Goal: Transaction & Acquisition: Purchase product/service

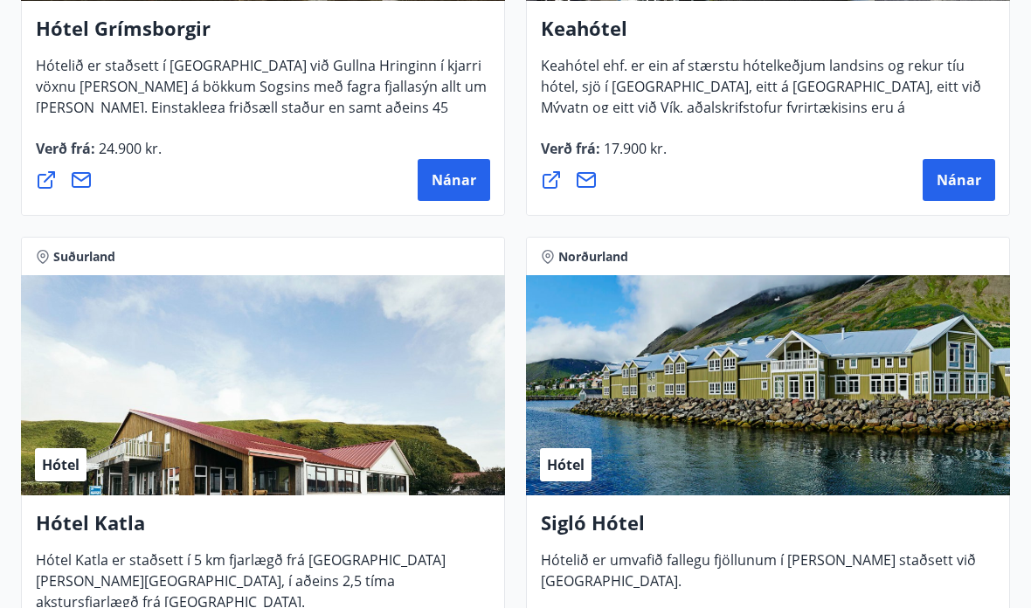
scroll to position [1557, 0]
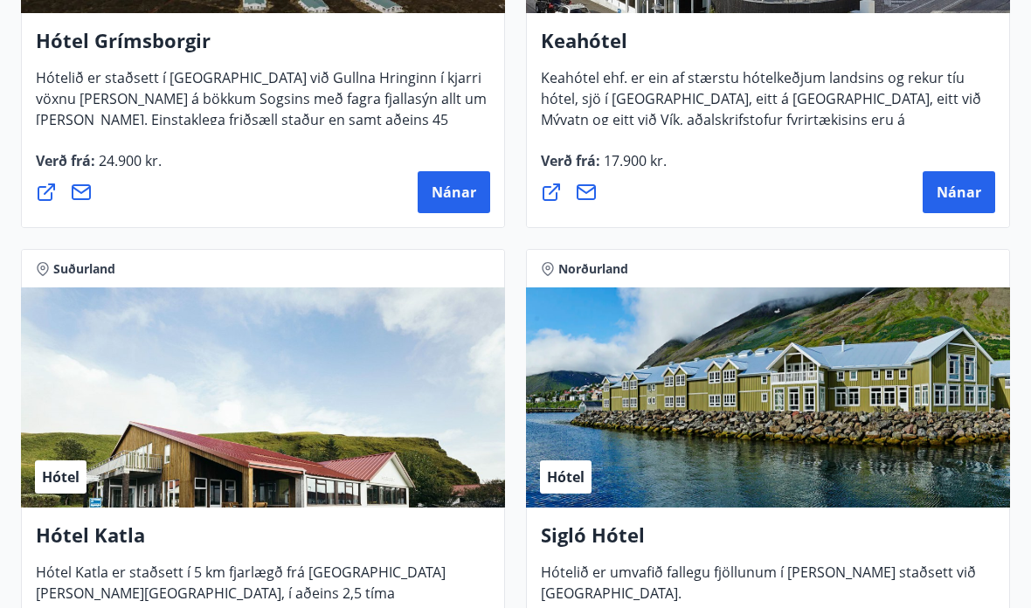
click at [967, 189] on span "Nánar" at bounding box center [958, 192] width 45 height 19
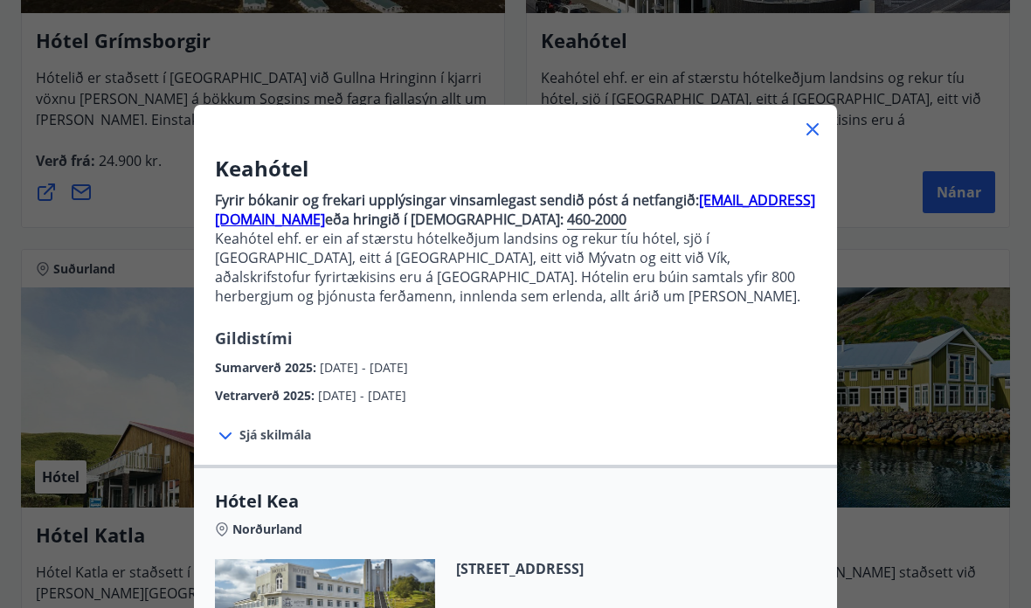
click at [237, 441] on div at bounding box center [227, 435] width 24 height 23
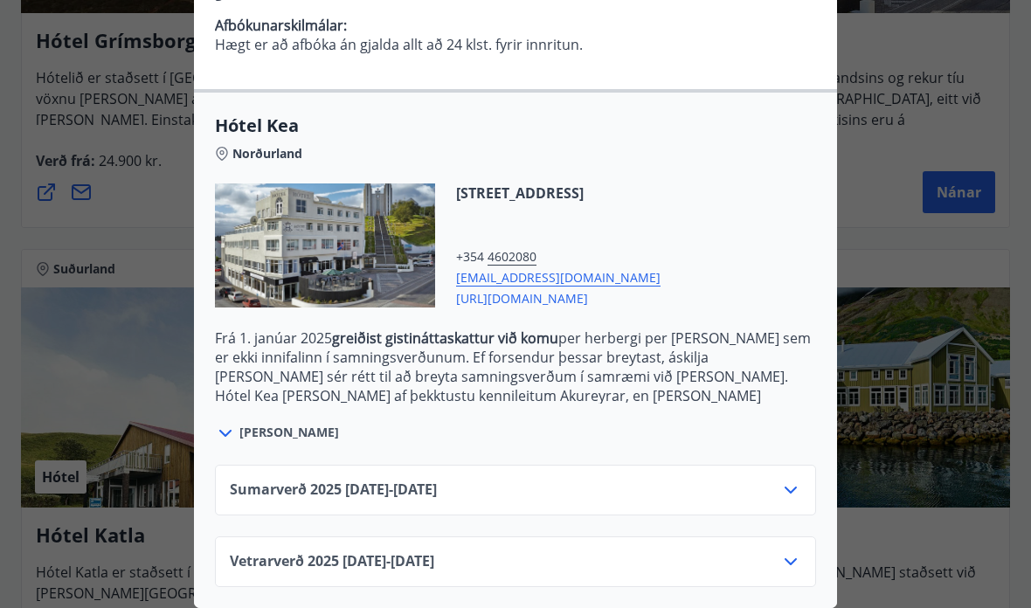
scroll to position [533, 0]
click at [800, 558] on icon at bounding box center [790, 561] width 21 height 21
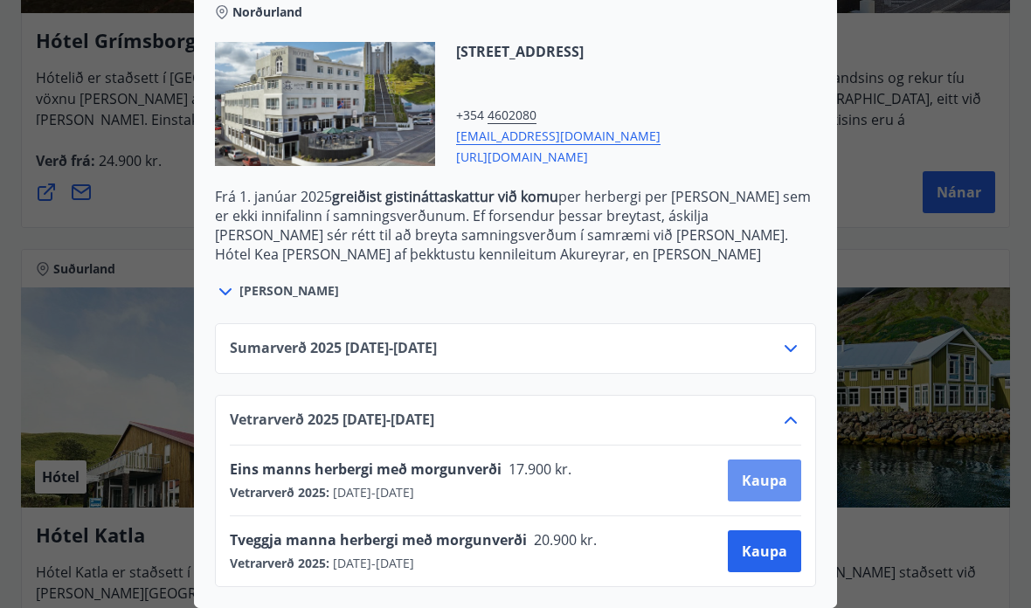
scroll to position [674, 0]
click at [799, 339] on icon at bounding box center [790, 348] width 21 height 21
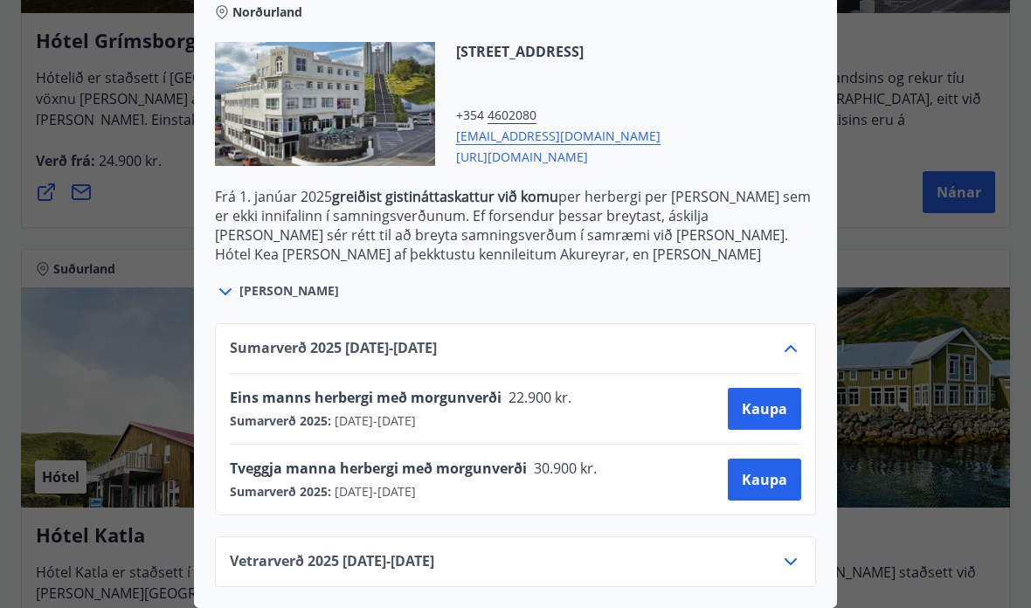
click at [798, 351] on icon at bounding box center [790, 348] width 21 height 21
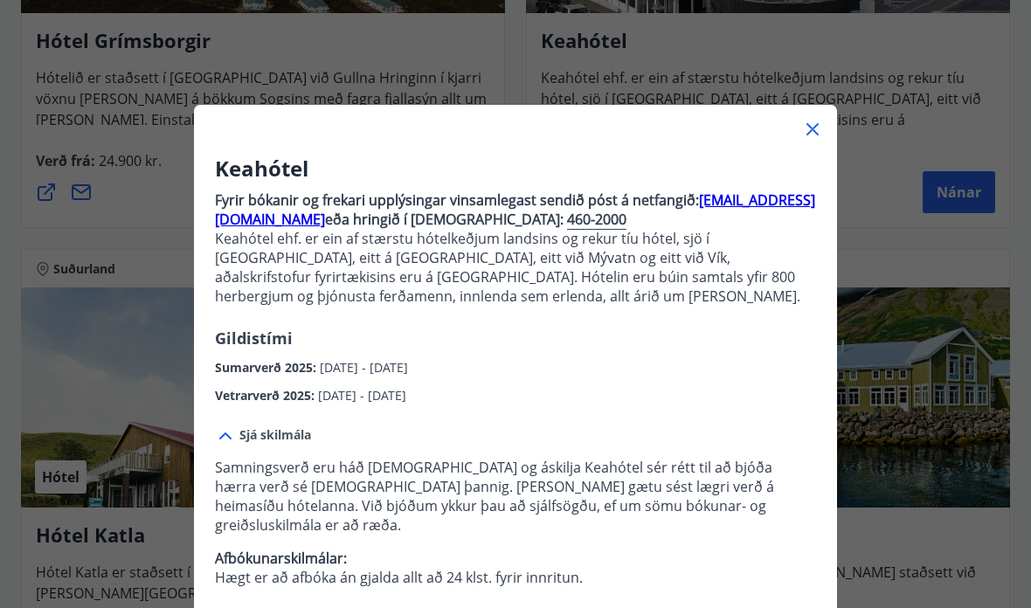
scroll to position [0, 0]
click at [821, 124] on icon at bounding box center [812, 129] width 21 height 21
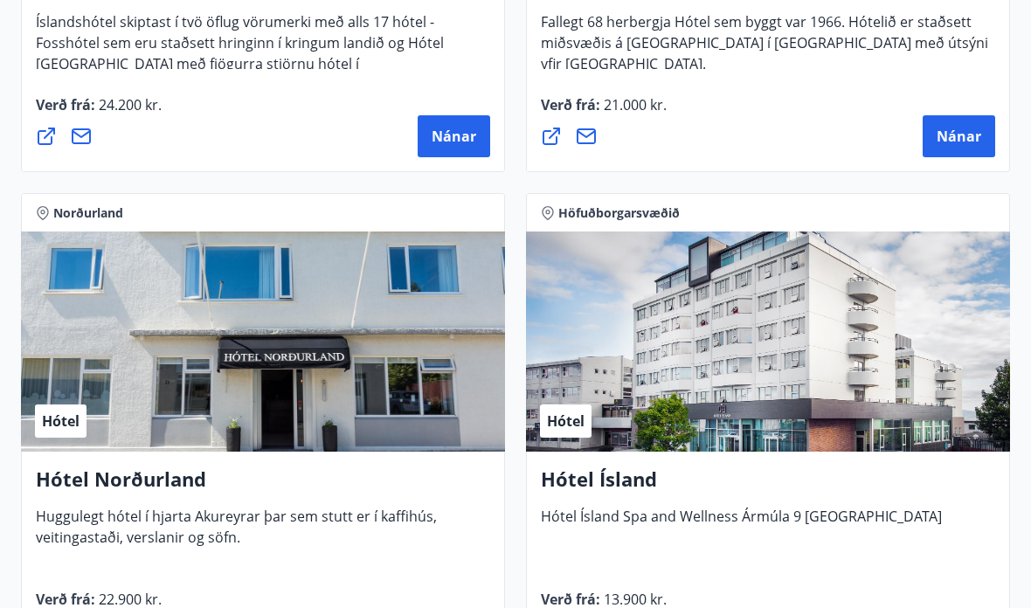
scroll to position [3559, 0]
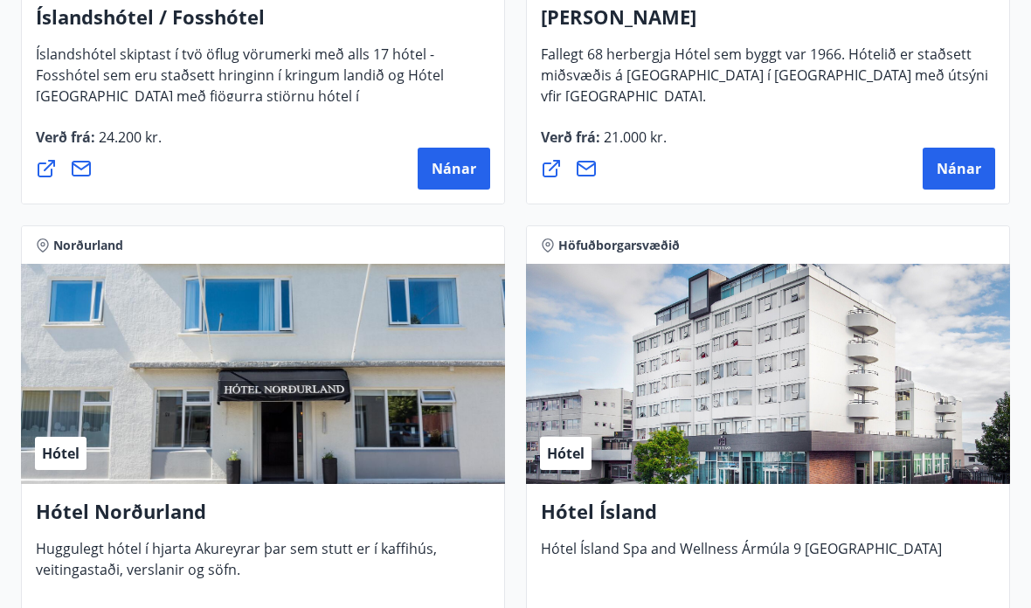
click at [468, 163] on span "Nánar" at bounding box center [453, 168] width 45 height 19
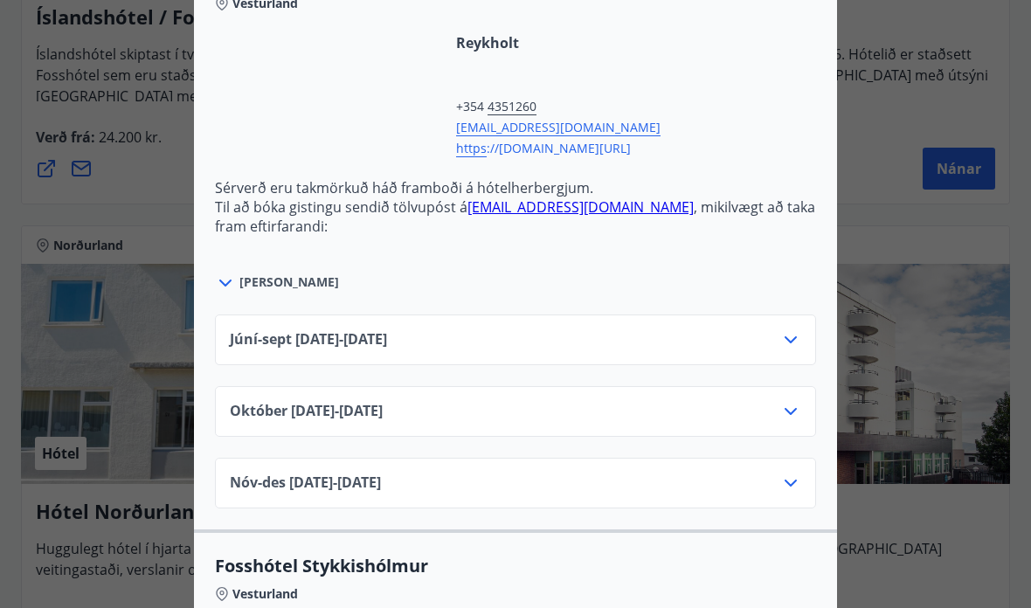
scroll to position [710, 0]
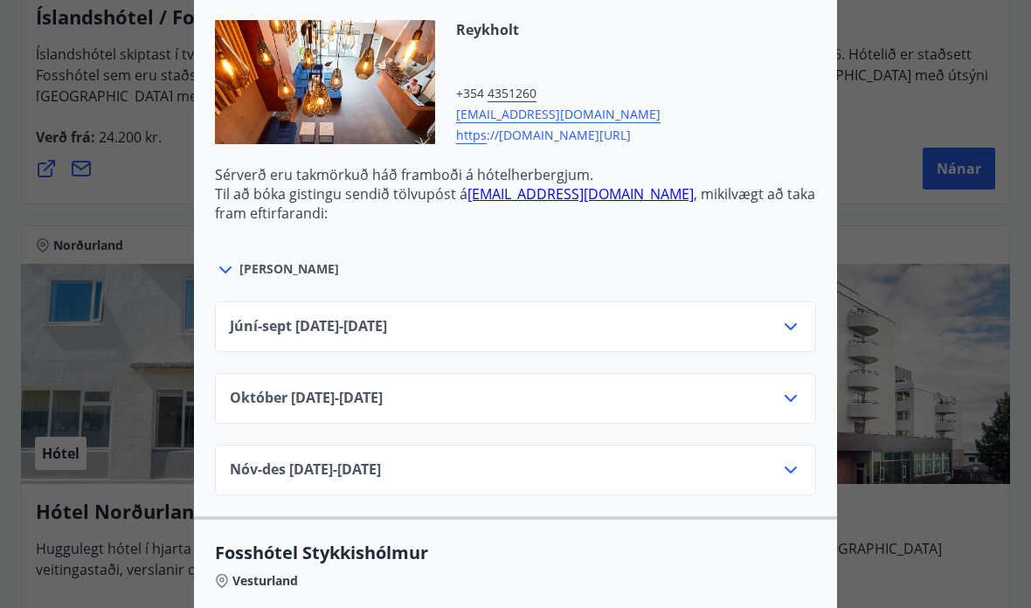
click at [812, 328] on div "Júní-[DATE]06.25 - [DATE]" at bounding box center [515, 326] width 601 height 51
click at [799, 332] on icon at bounding box center [790, 326] width 21 height 21
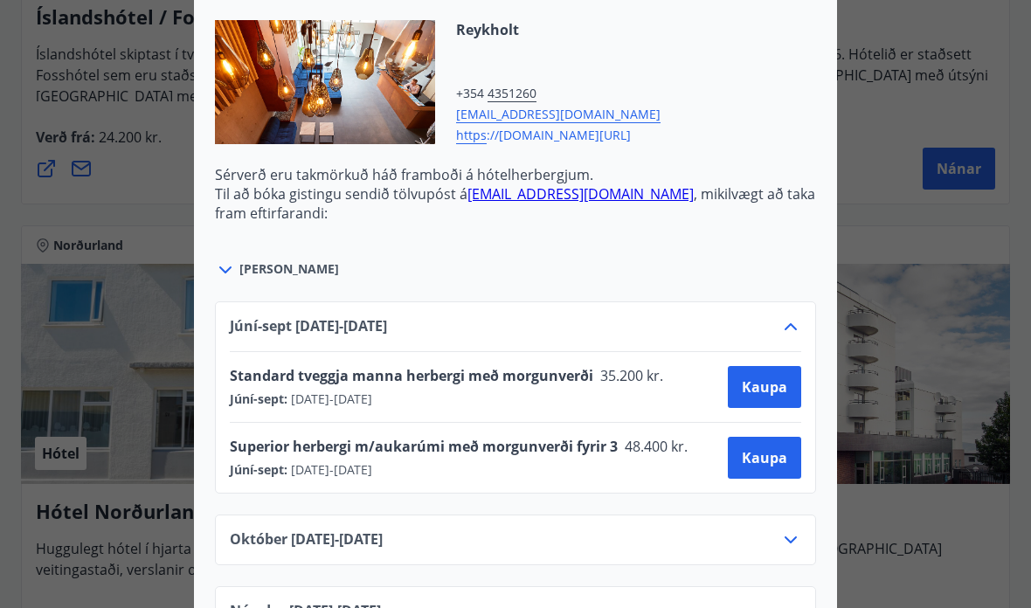
click at [797, 335] on icon at bounding box center [790, 326] width 21 height 21
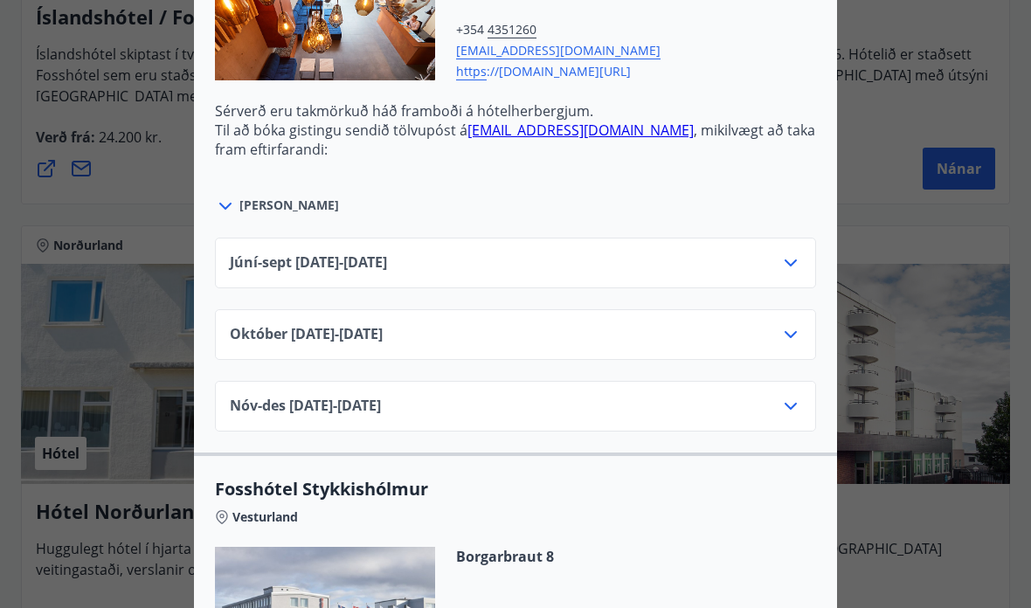
scroll to position [817, 0]
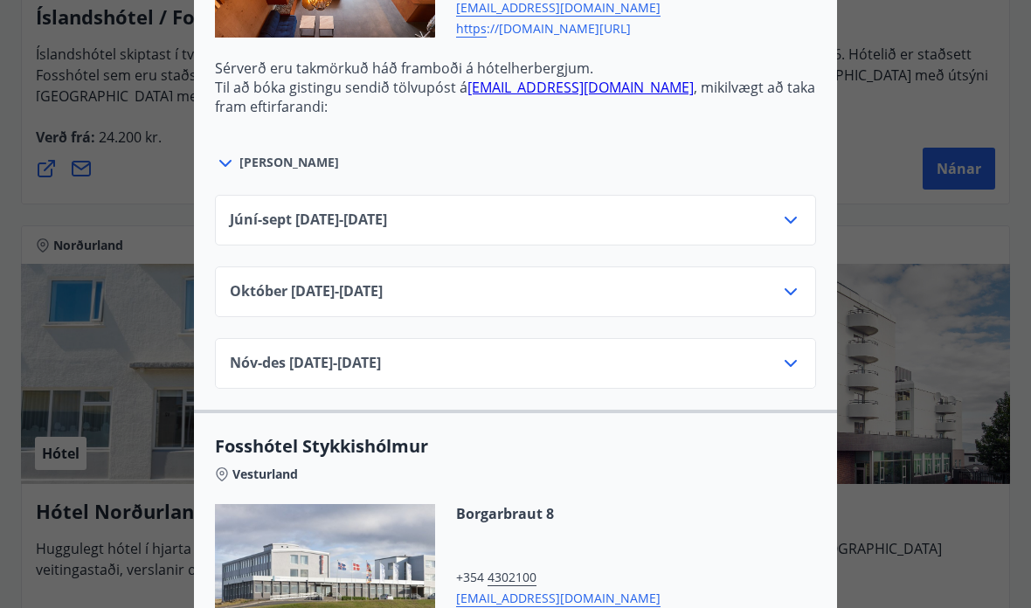
click at [797, 300] on icon at bounding box center [790, 291] width 21 height 21
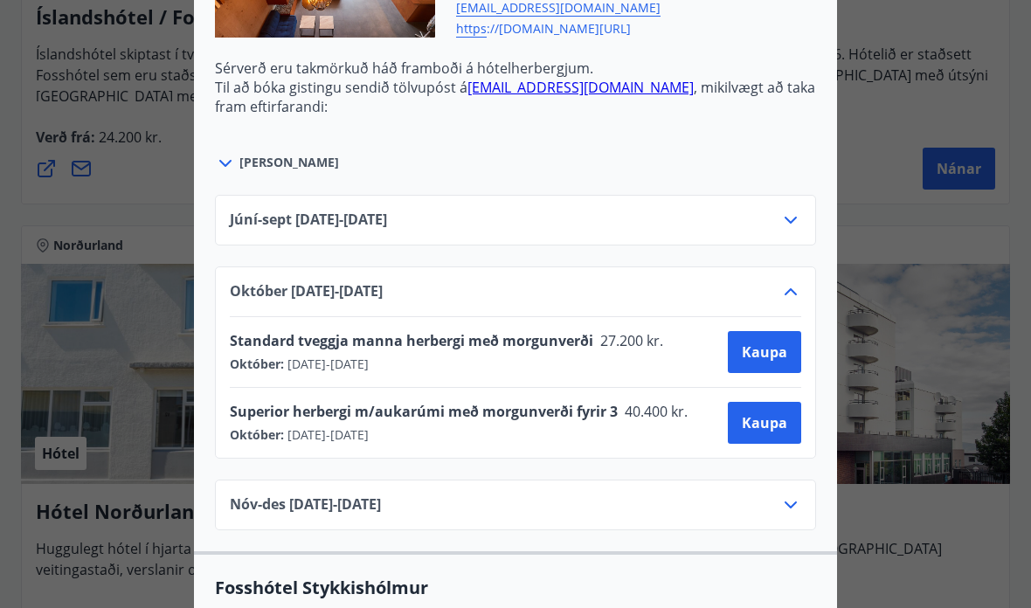
click at [797, 300] on icon at bounding box center [790, 291] width 21 height 21
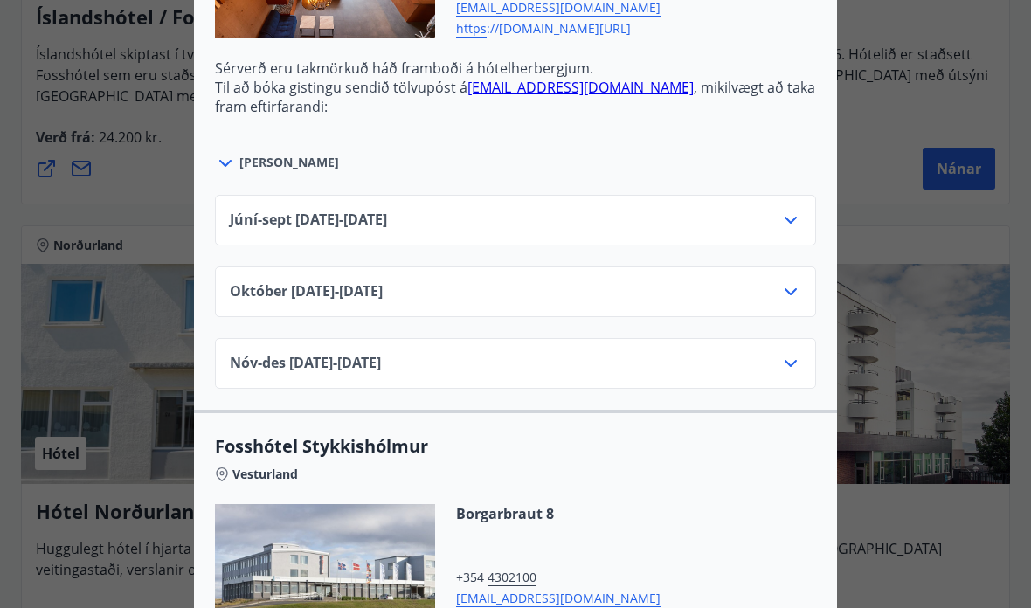
click at [795, 372] on icon at bounding box center [790, 363] width 21 height 21
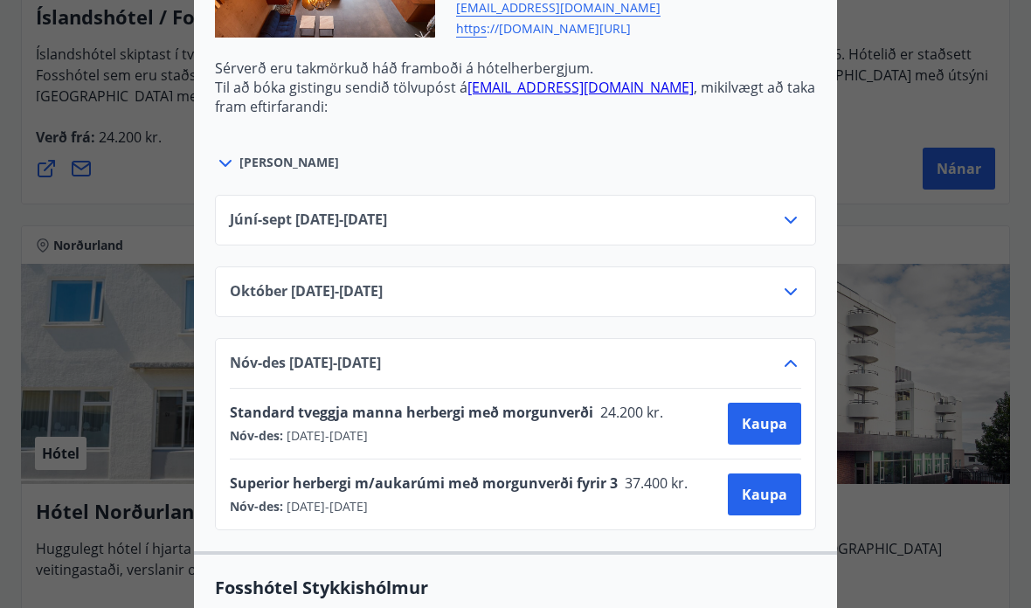
click at [793, 367] on icon at bounding box center [790, 363] width 21 height 21
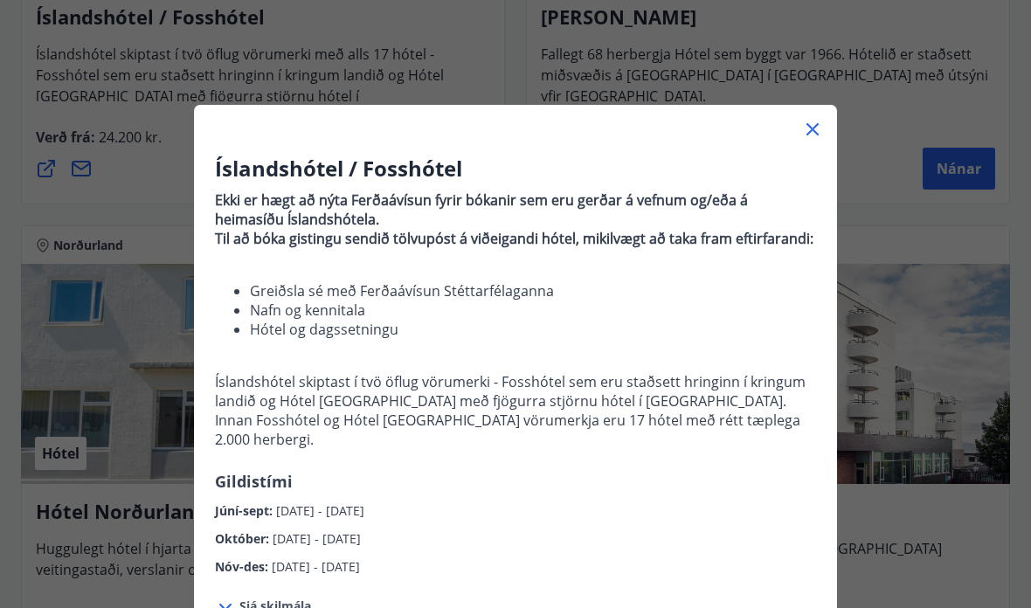
scroll to position [0, 0]
click at [825, 119] on div at bounding box center [515, 122] width 643 height 35
click at [820, 133] on icon at bounding box center [812, 129] width 21 height 21
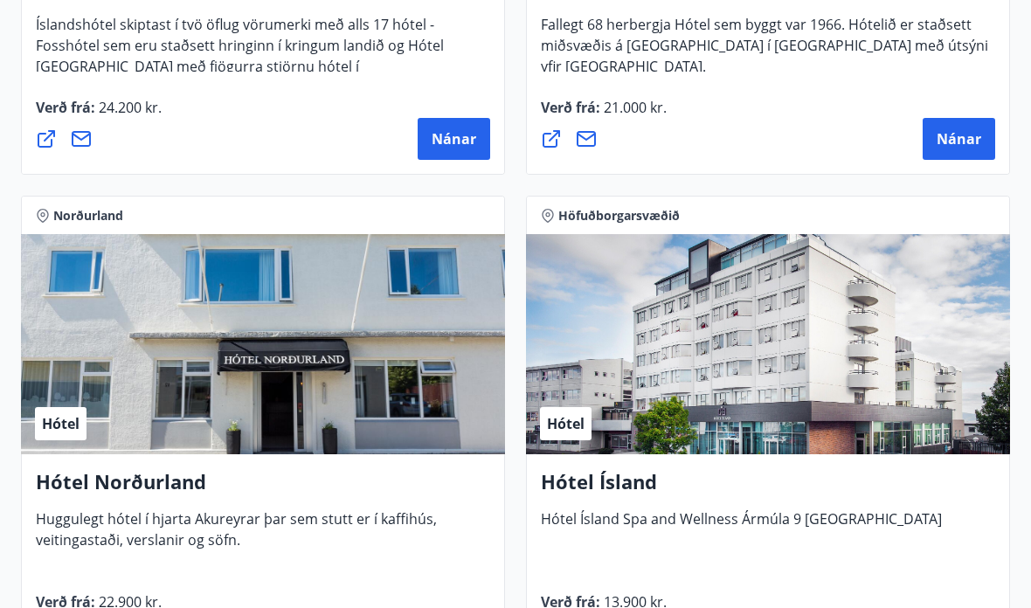
scroll to position [3716, 0]
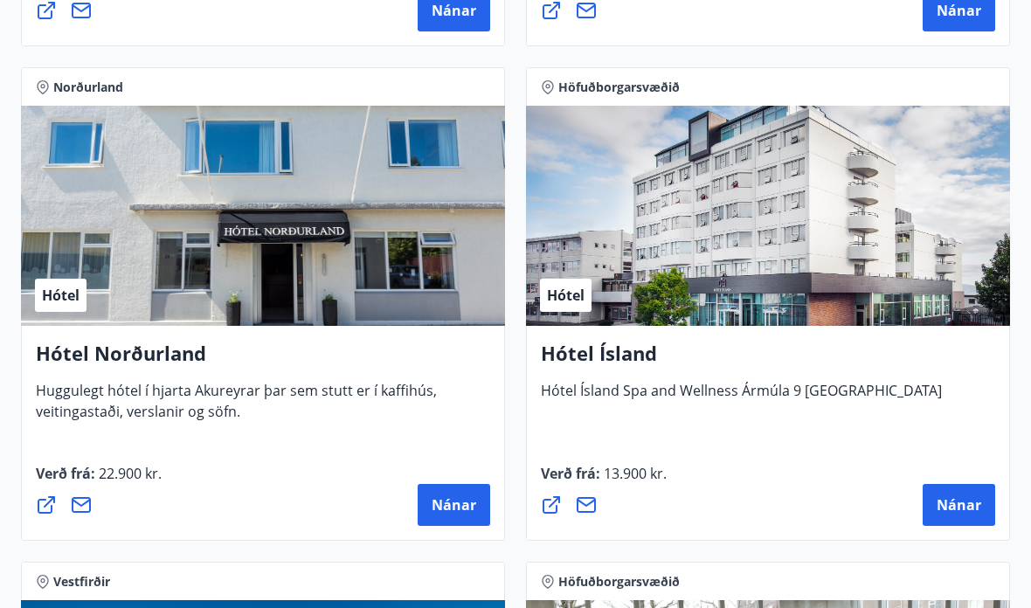
click at [960, 510] on span "Nánar" at bounding box center [958, 505] width 45 height 19
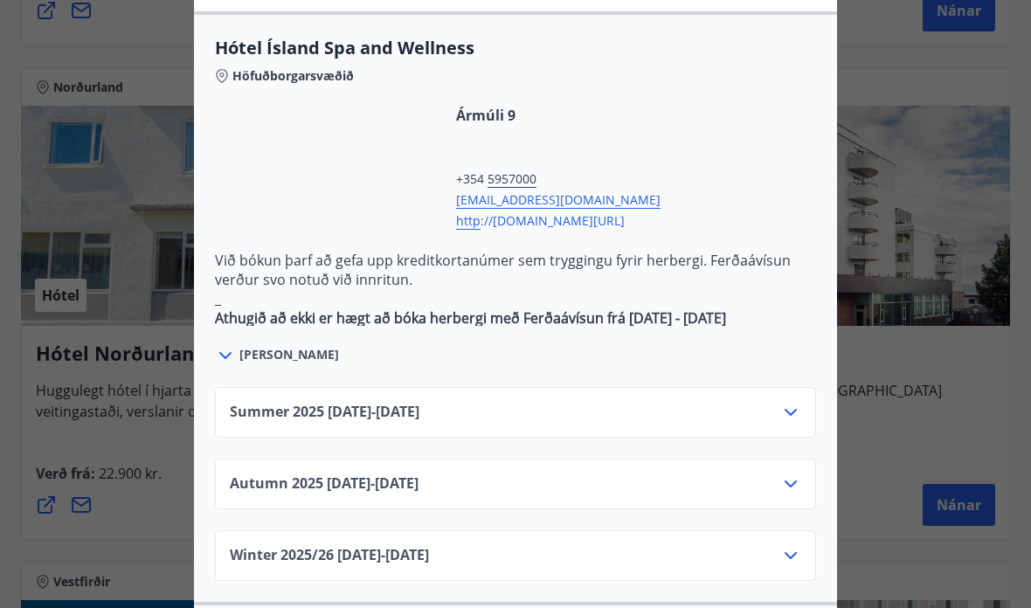
scroll to position [1004, 0]
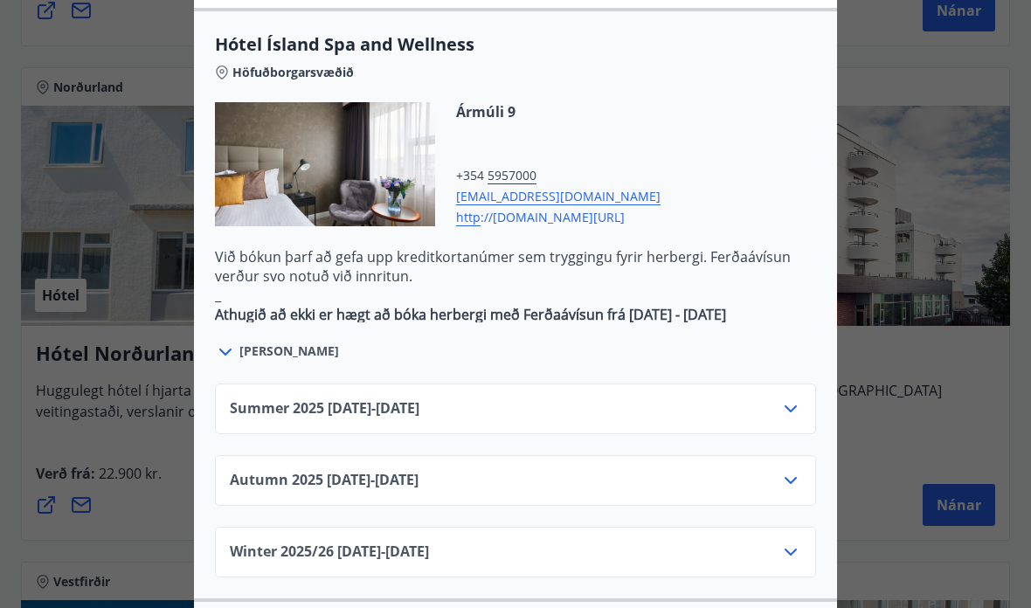
click at [797, 470] on icon at bounding box center [790, 480] width 21 height 21
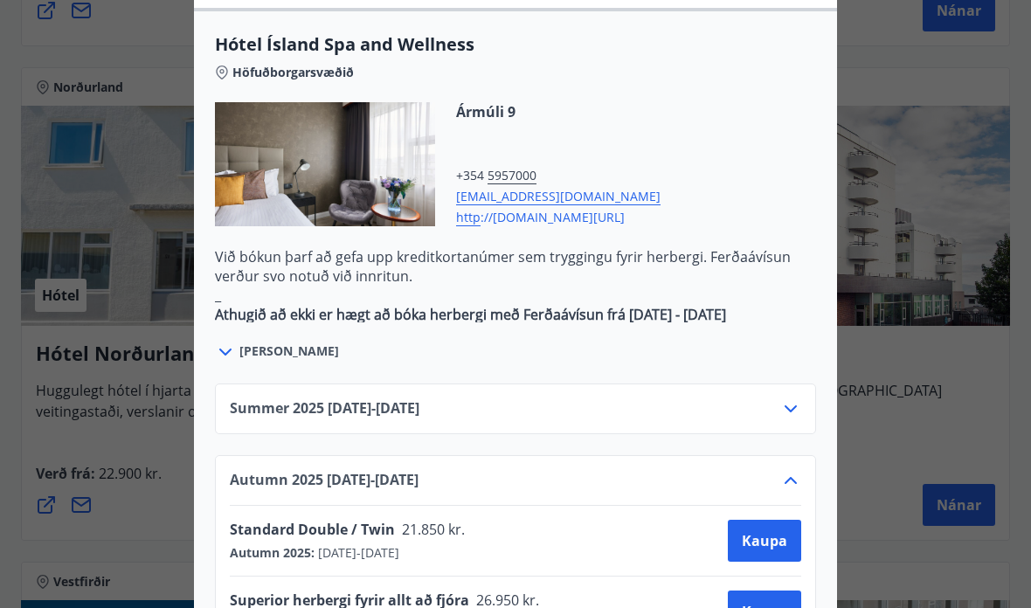
click at [800, 470] on icon at bounding box center [790, 480] width 21 height 21
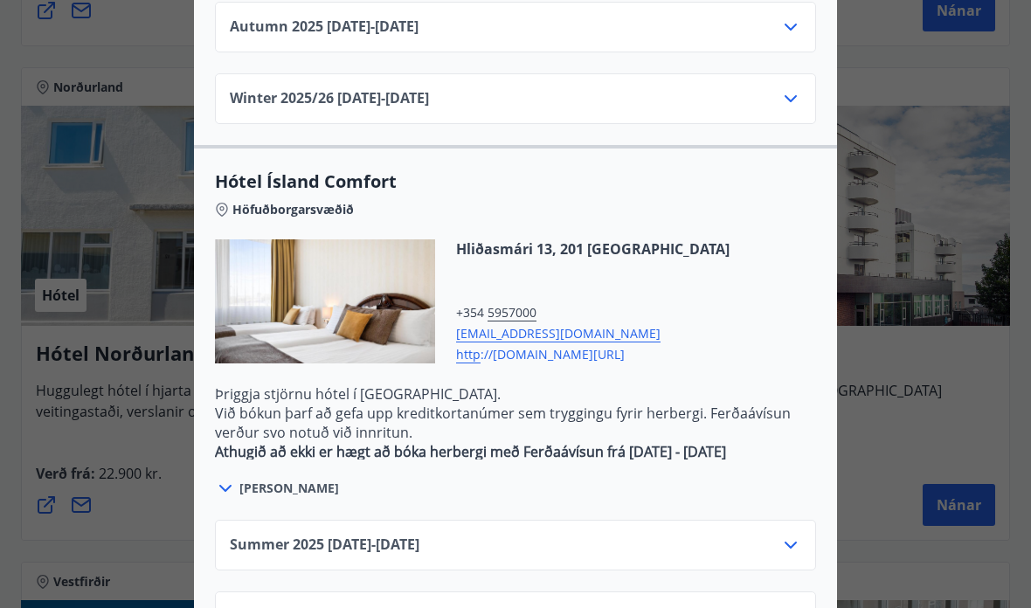
scroll to position [1456, 0]
click at [797, 607] on icon at bounding box center [790, 617] width 21 height 21
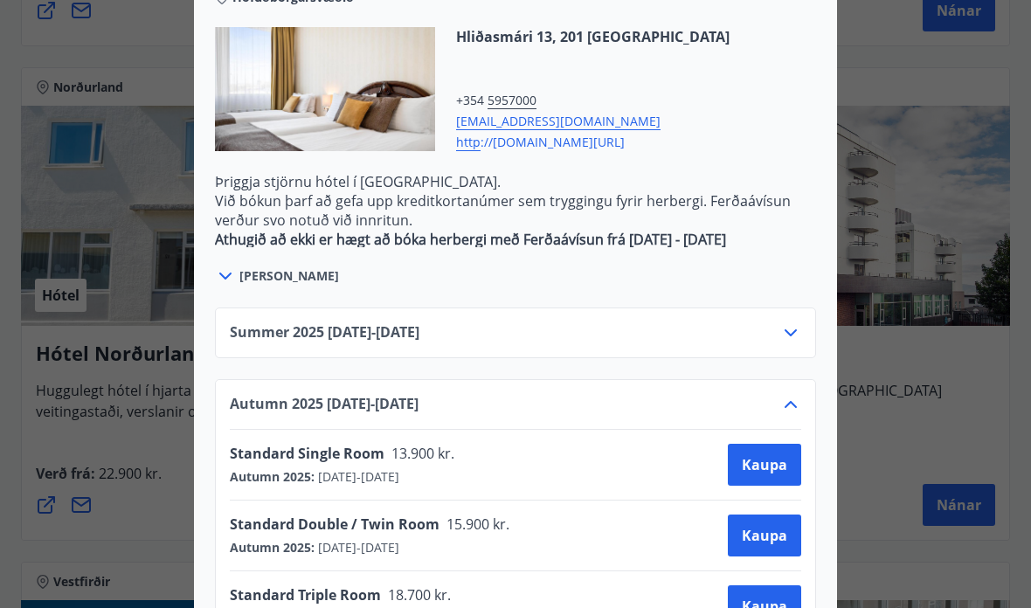
scroll to position [1668, 0]
click at [783, 527] on span "Kaupa" at bounding box center [764, 536] width 45 height 19
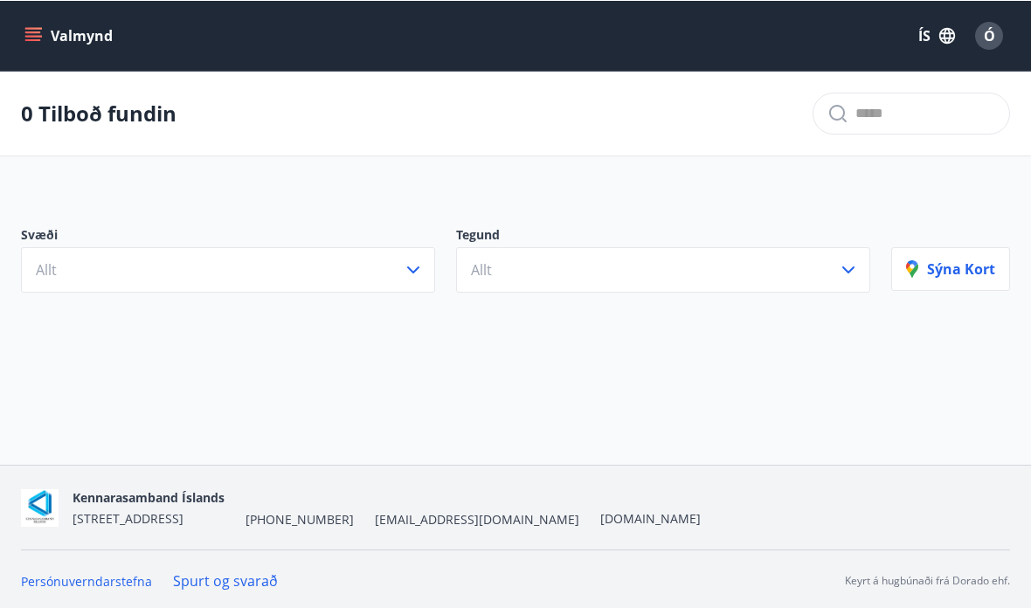
scroll to position [72, 0]
